Goal: Find contact information: Obtain details needed to contact an individual or organization

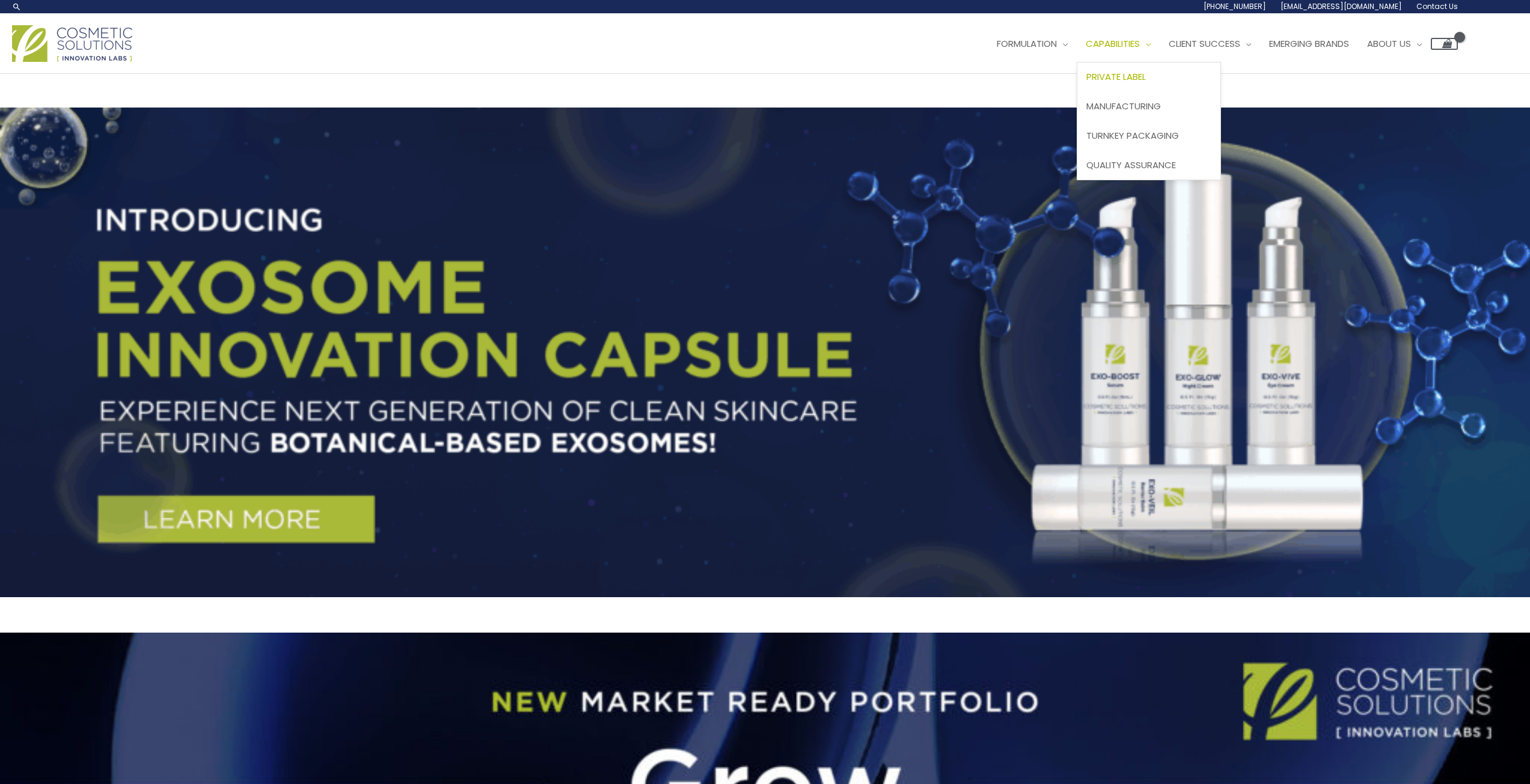
click at [1086, 83] on span "Private Label" at bounding box center [1116, 77] width 60 height 13
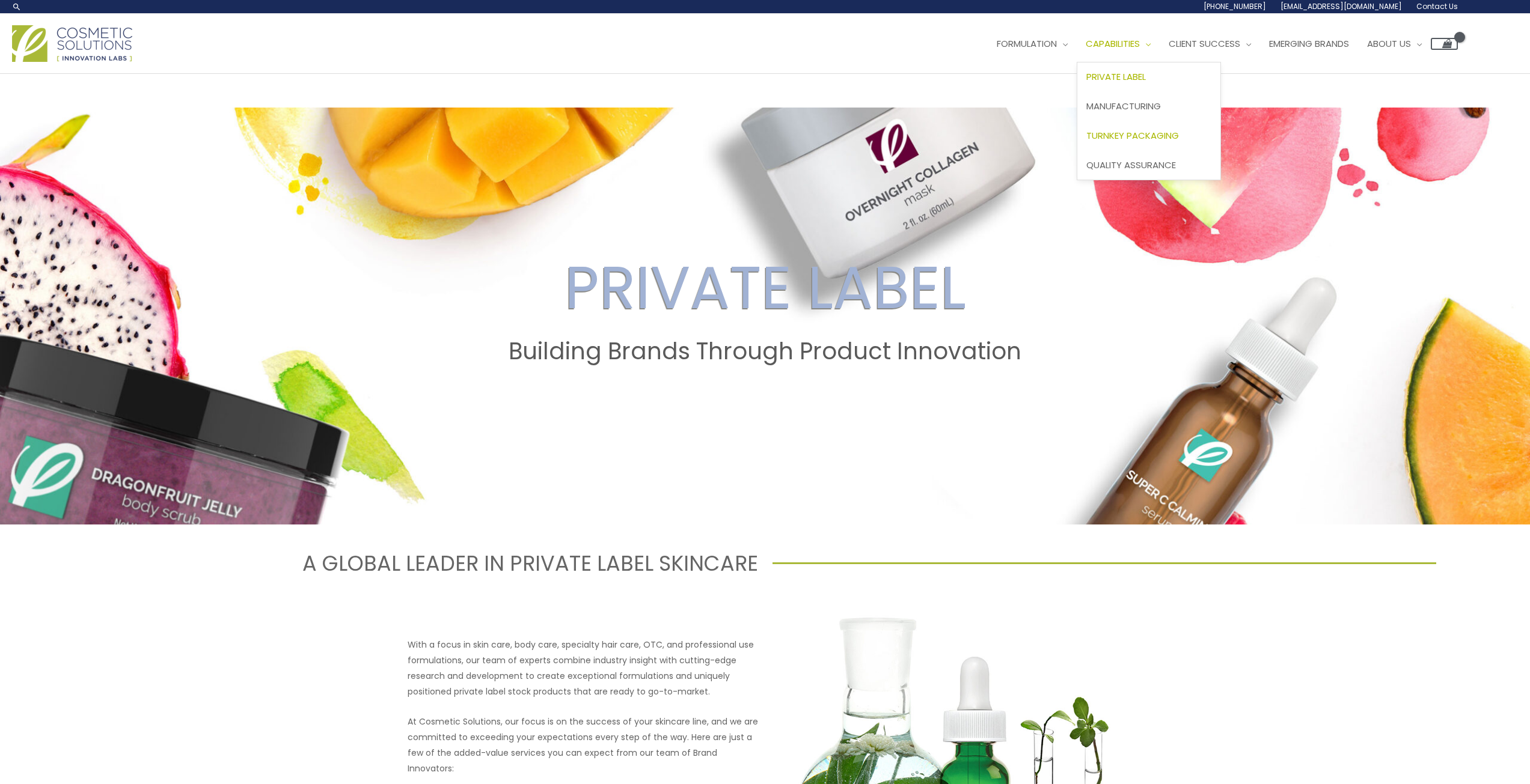
click at [1086, 142] on span "Turnkey Packaging" at bounding box center [1133, 135] width 93 height 13
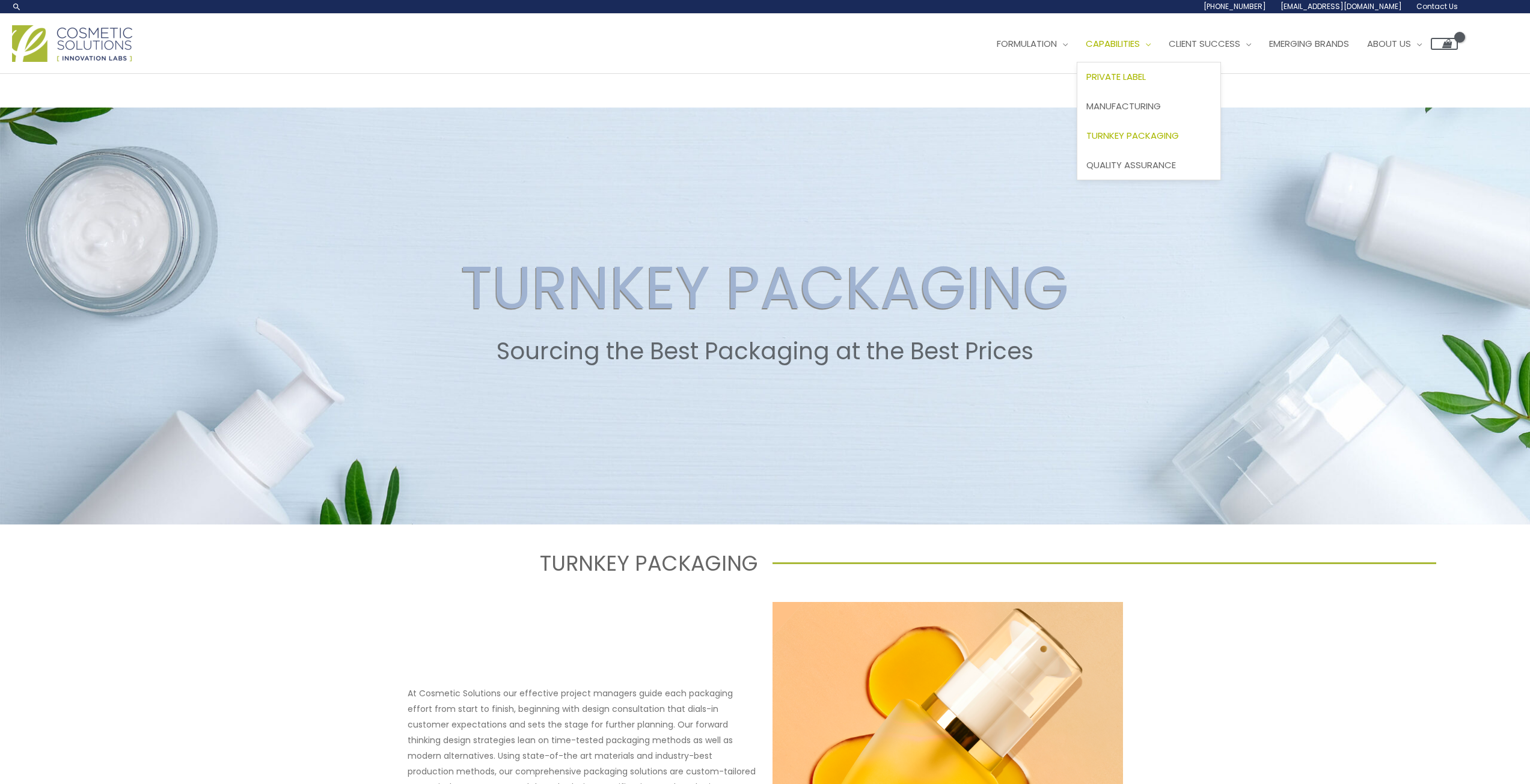
click at [1086, 83] on span "Private Label" at bounding box center [1116, 77] width 60 height 13
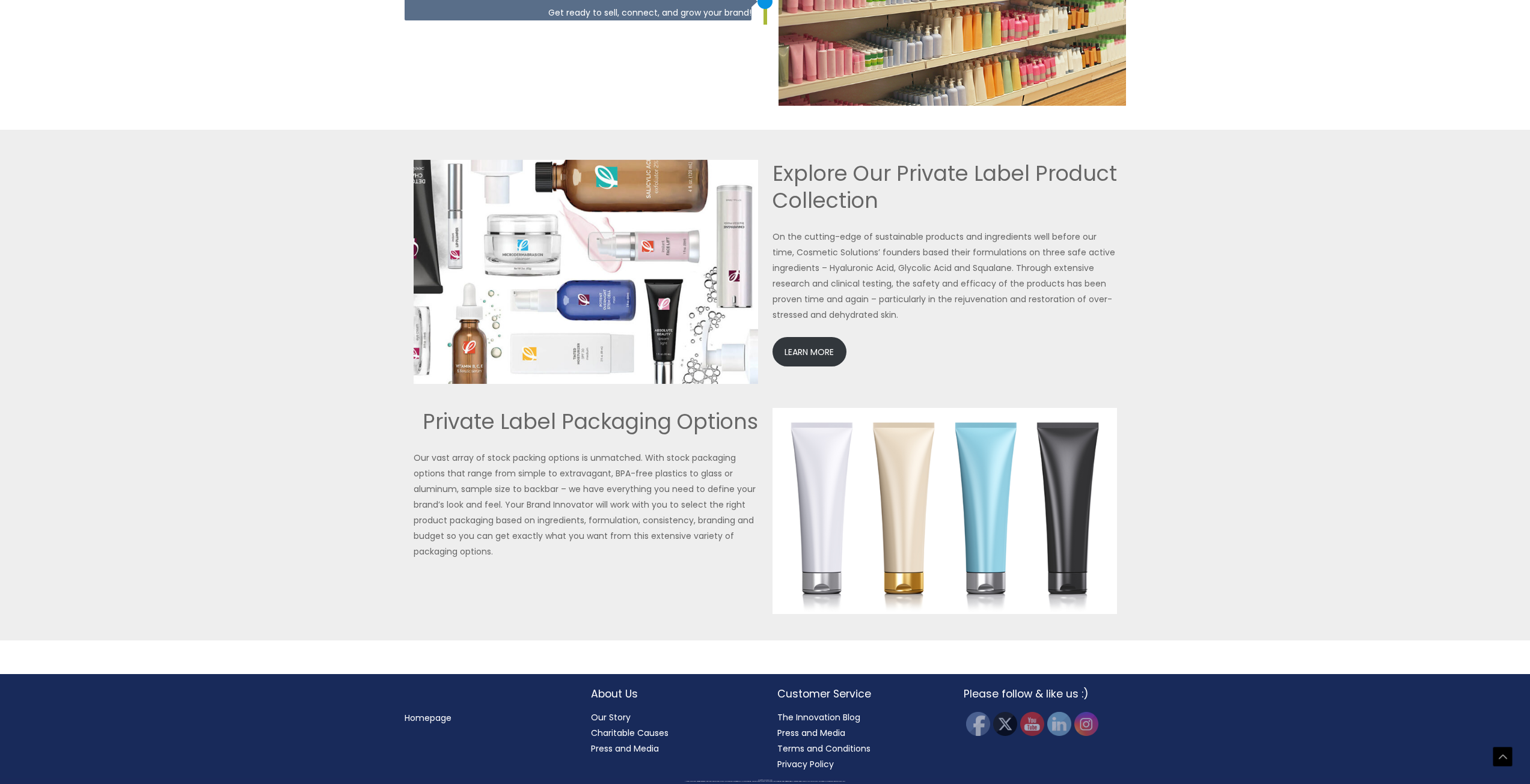
scroll to position [2754, 0]
click at [835, 341] on link "LEARN MORE" at bounding box center [809, 352] width 74 height 30
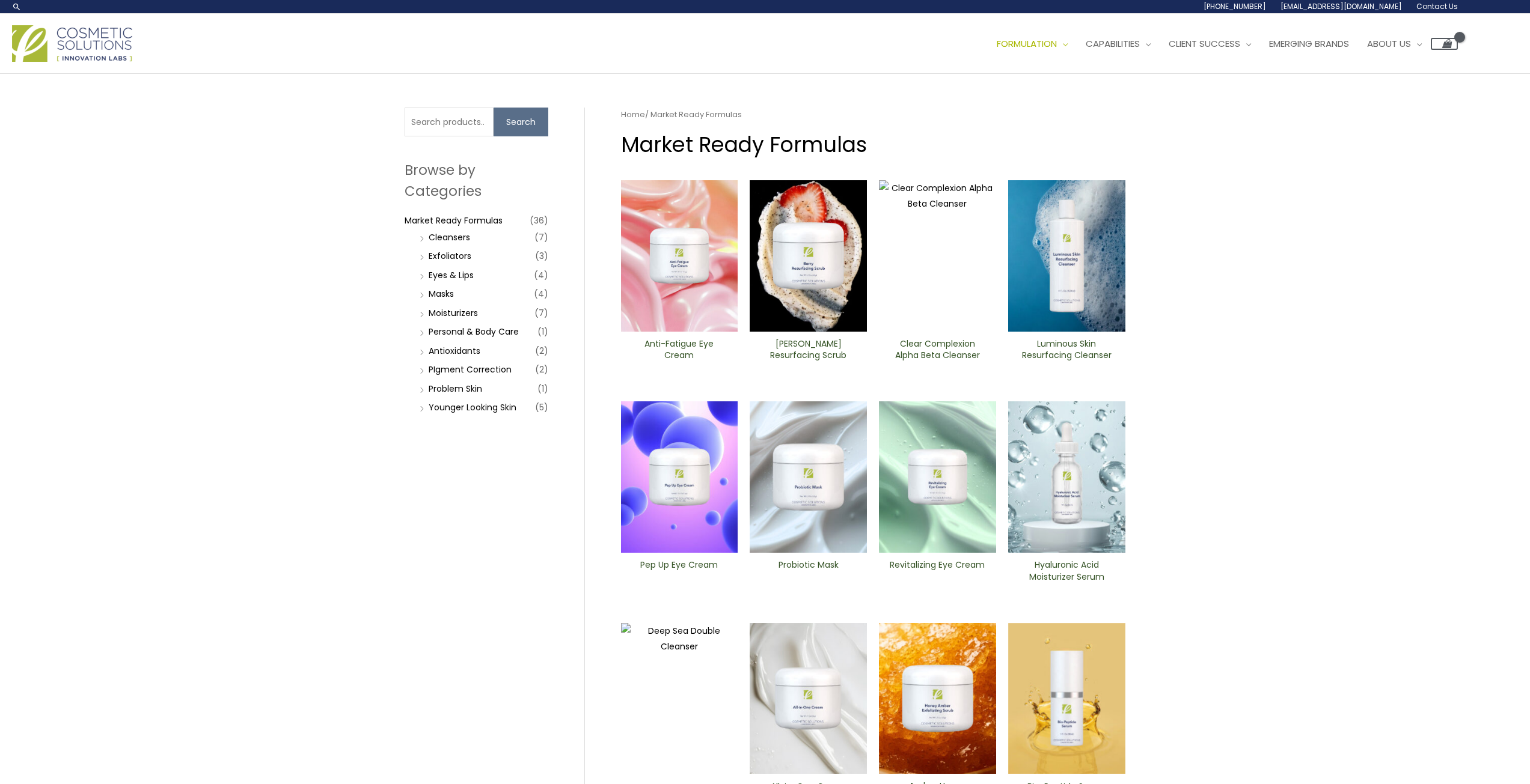
click at [834, 74] on header "Search... [PHONE_NUMBER] [EMAIL_ADDRESS][DOMAIN_NAME] Contact Us Main Menu Form…" at bounding box center [765, 37] width 1530 height 74
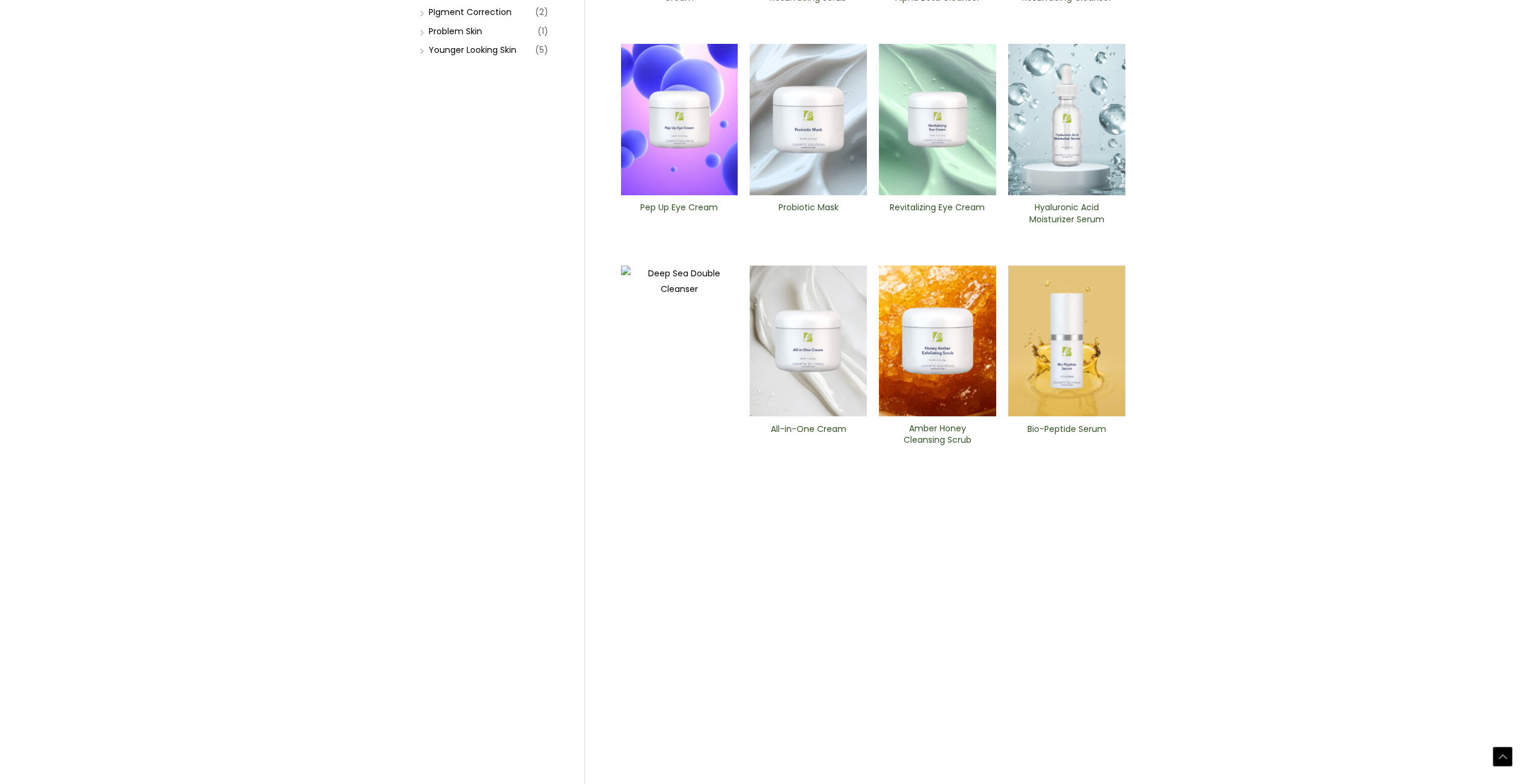
scroll to position [491, 0]
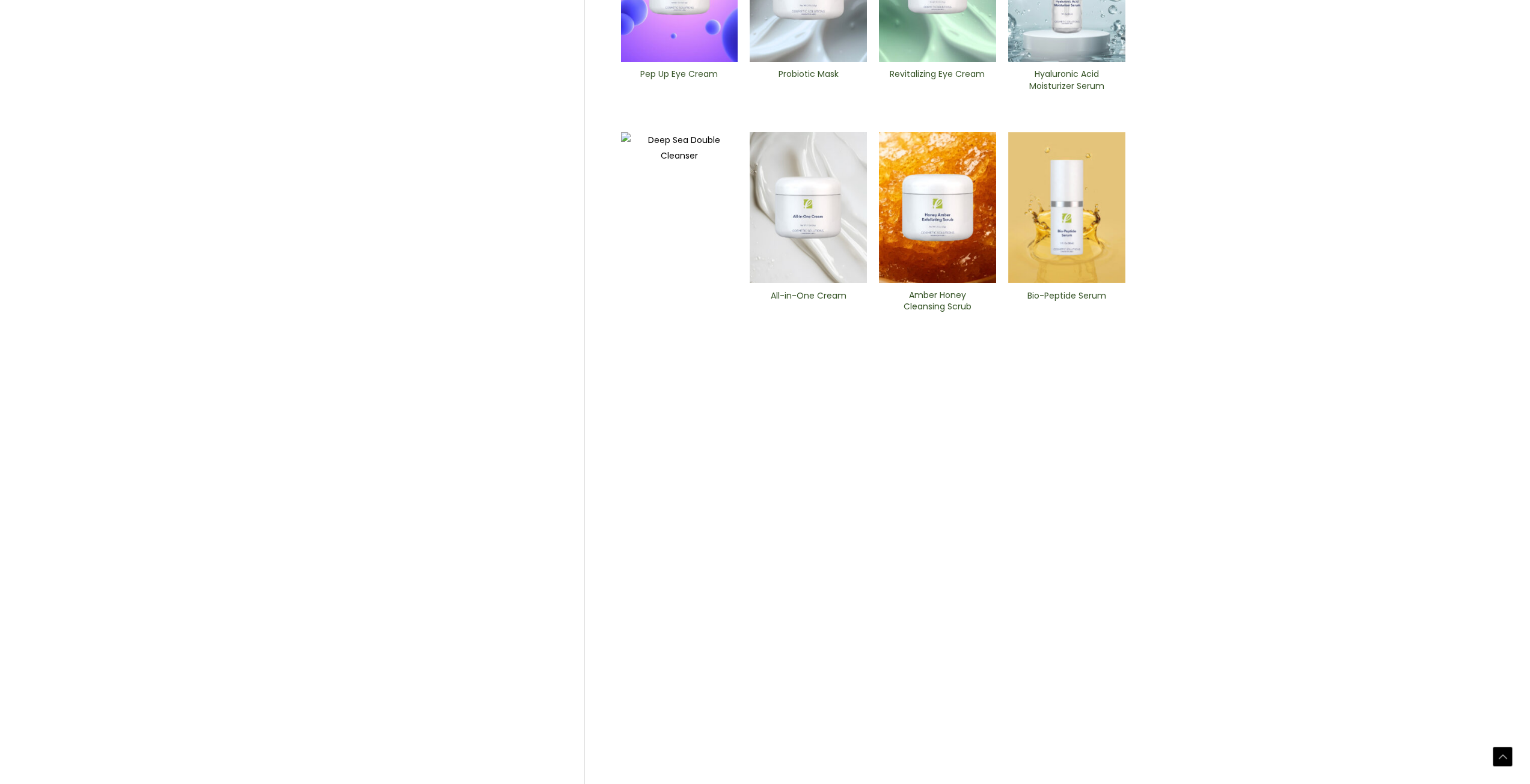
click at [973, 312] on h2 "Amber Honey Cleansing Scrub" at bounding box center [938, 301] width 97 height 23
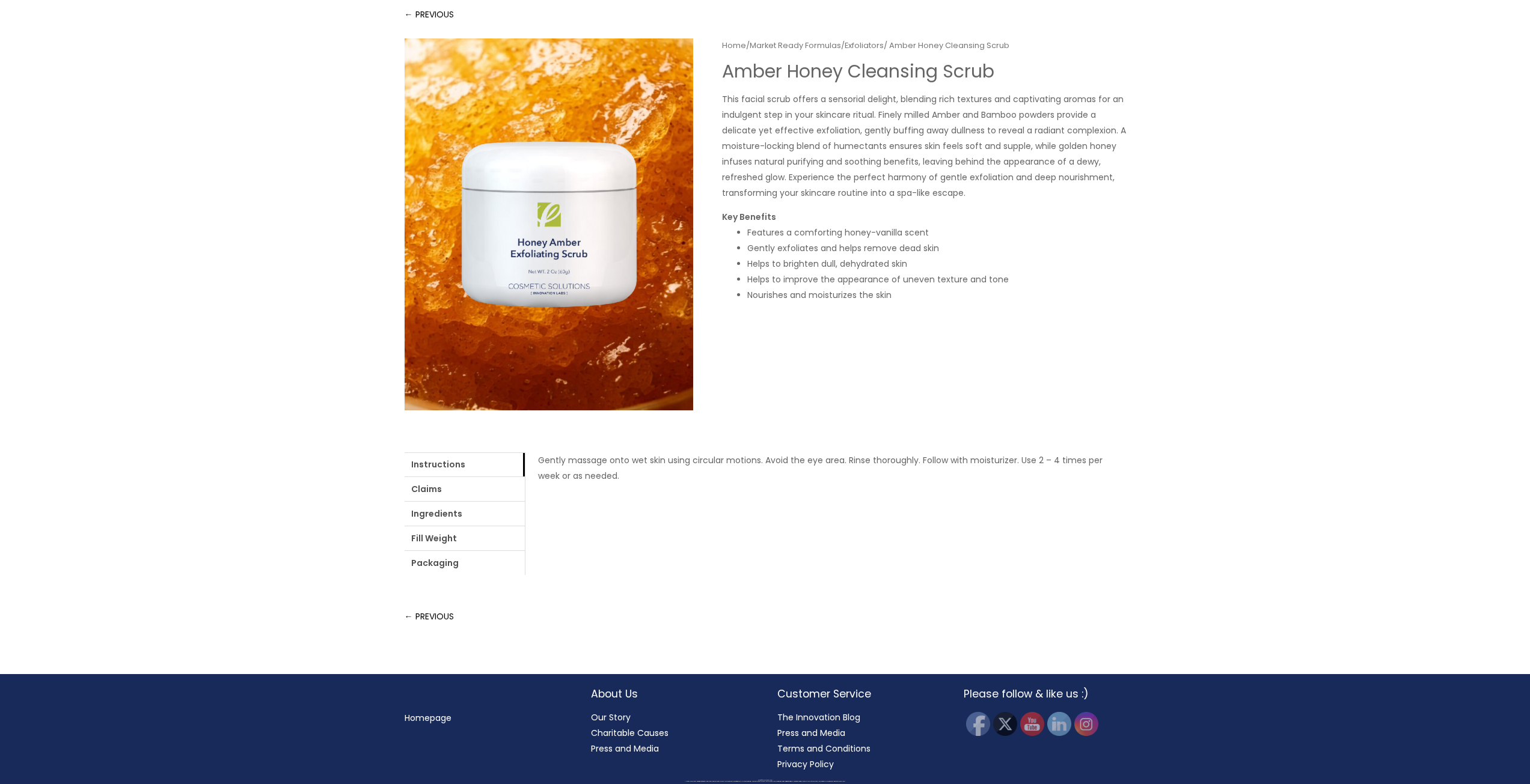
scroll to position [304, 0]
click at [525, 551] on link "Packaging" at bounding box center [465, 563] width 120 height 24
click at [525, 537] on link "Fill Weight" at bounding box center [465, 538] width 120 height 24
click at [525, 526] on link "Ingredients" at bounding box center [465, 514] width 120 height 24
click at [479, 501] on link "Claims" at bounding box center [465, 489] width 120 height 24
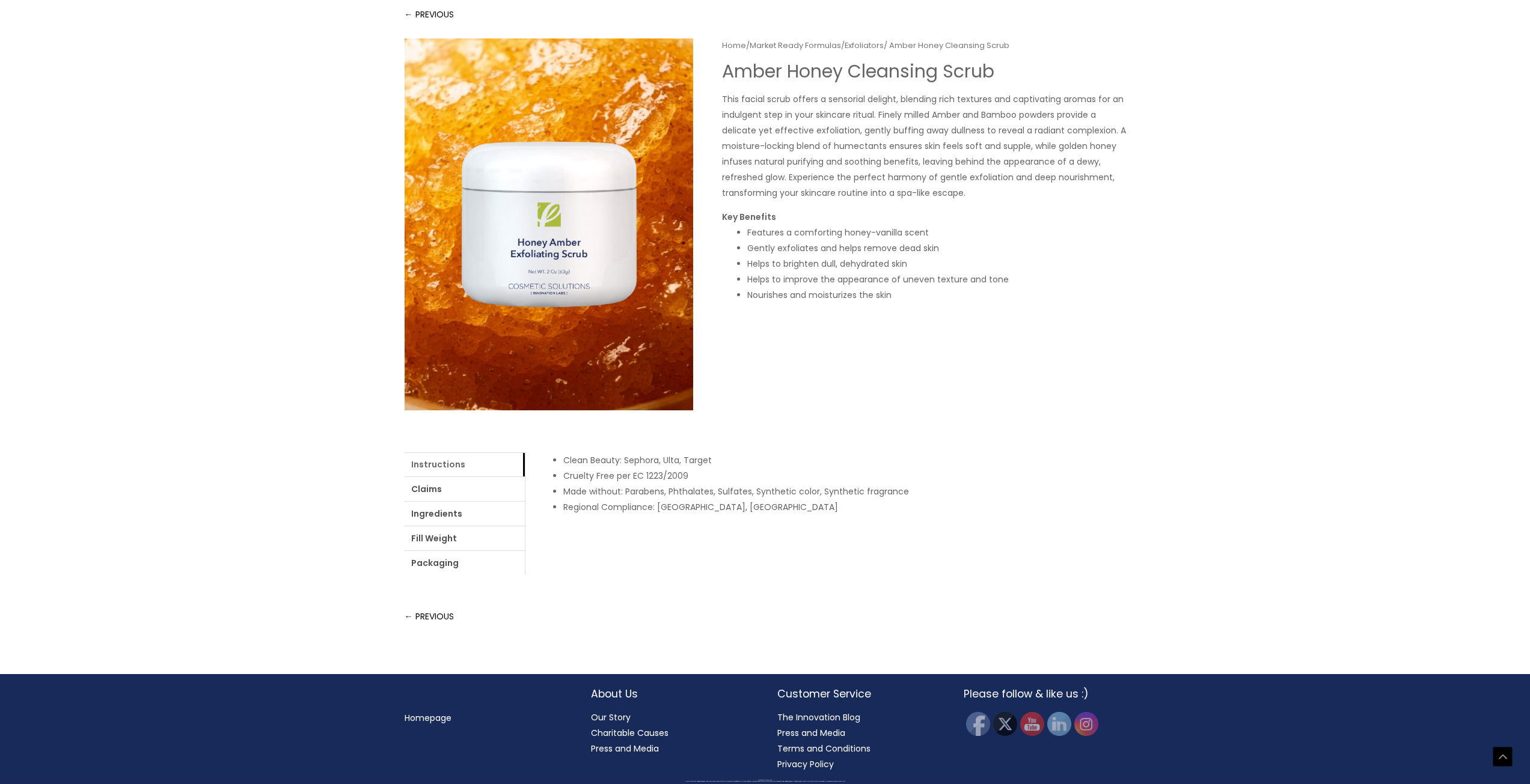
click at [441, 476] on link "Instructions" at bounding box center [465, 464] width 120 height 24
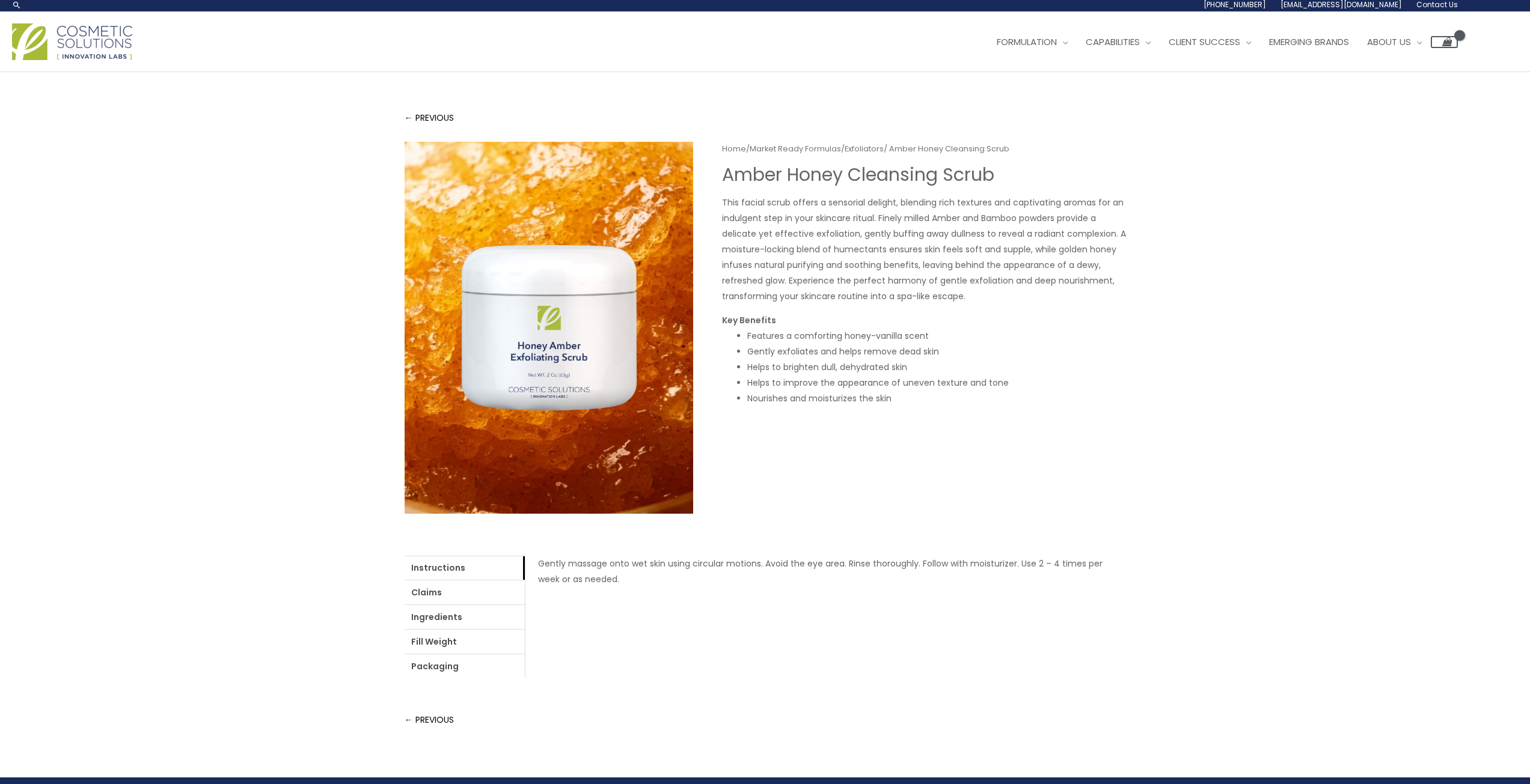
scroll to position [0, 0]
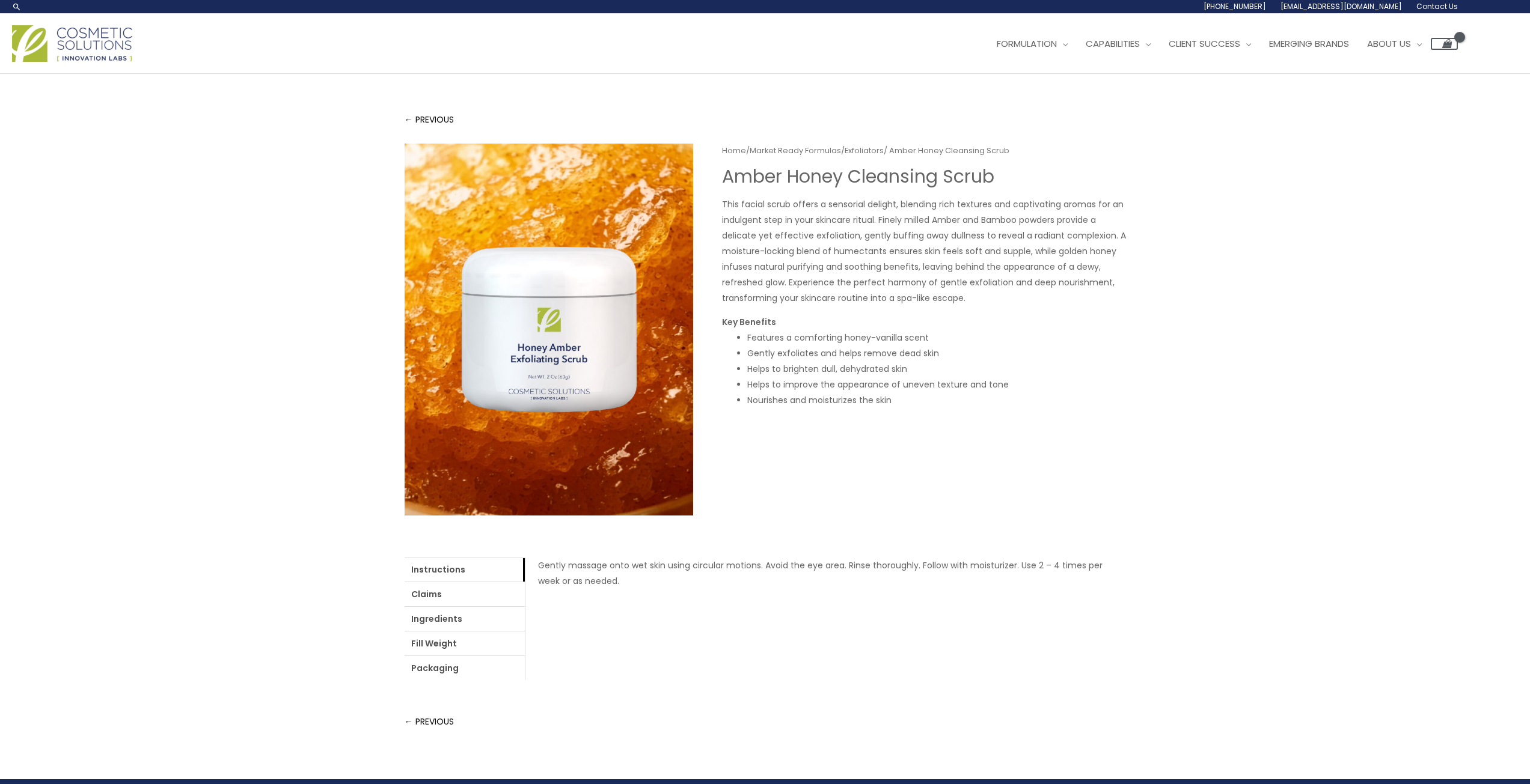
click at [0, 0] on span "Contact Us" at bounding box center [0, 0] width 0 height 0
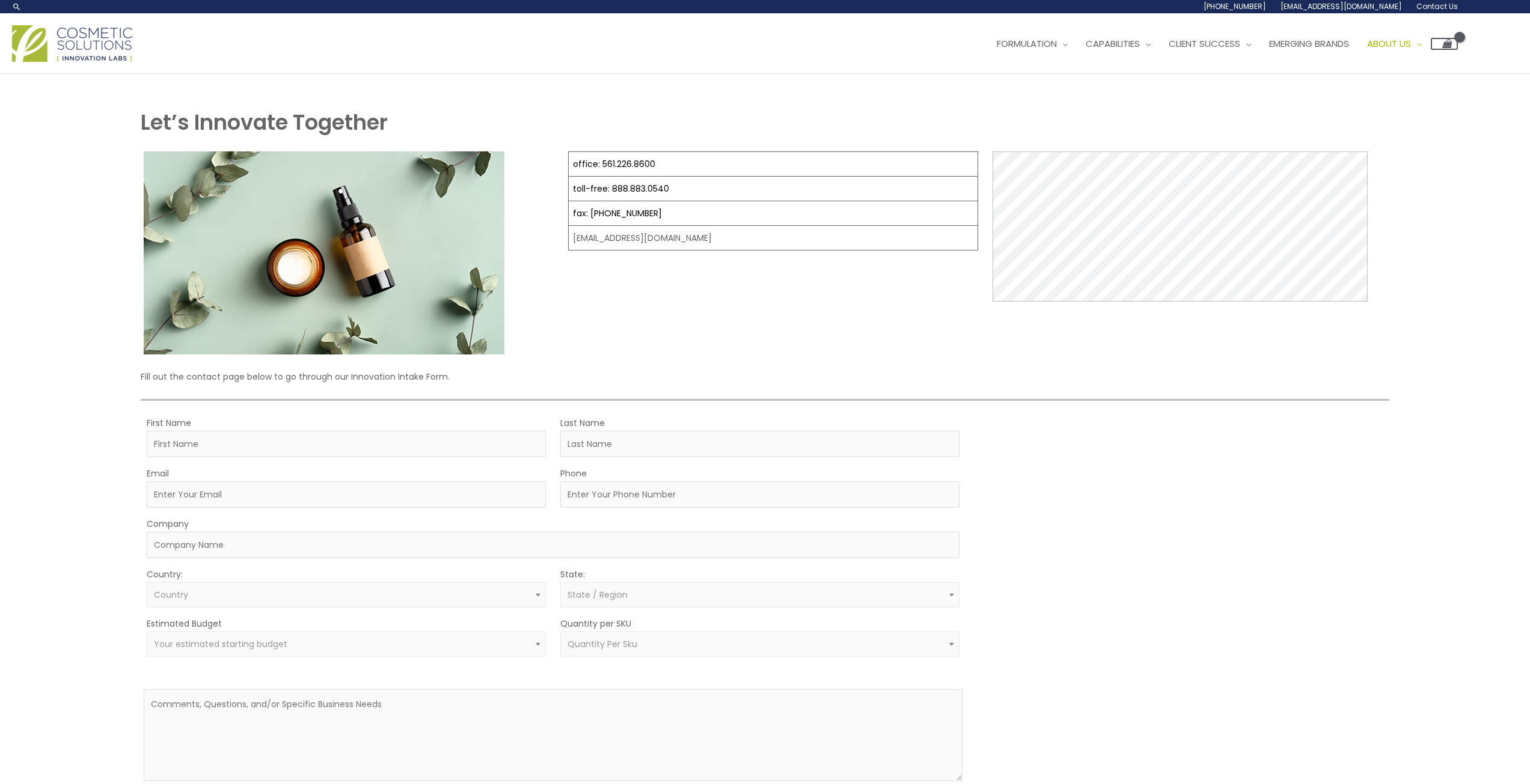
click at [0, 0] on span "[EMAIL_ADDRESS][DOMAIN_NAME]" at bounding box center [0, 0] width 0 height 0
click at [1214, 74] on header "Search... [PHONE_NUMBER] [EMAIL_ADDRESS][DOMAIN_NAME] Contact Us Main Menu Form…" at bounding box center [765, 37] width 1530 height 74
drag, startPoint x: 1416, startPoint y: 112, endPoint x: 1313, endPoint y: 120, distance: 103.3
click at [1313, 65] on div "Main Menu Formulation Menu Toggle Research and Innovation Market Ready Formulas…" at bounding box center [765, 43] width 1530 height 42
copy ul "[EMAIL_ADDRESS][DOMAIN_NAME] Contact Us"
